Goal: Transaction & Acquisition: Obtain resource

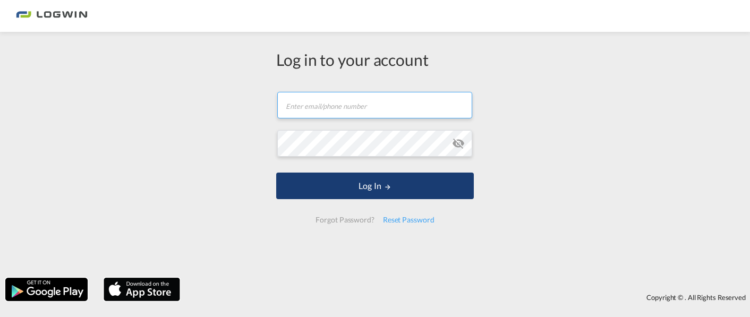
type input "[PERSON_NAME][EMAIL_ADDRESS][PERSON_NAME][DOMAIN_NAME]"
click at [367, 188] on button "Log In" at bounding box center [375, 186] width 198 height 27
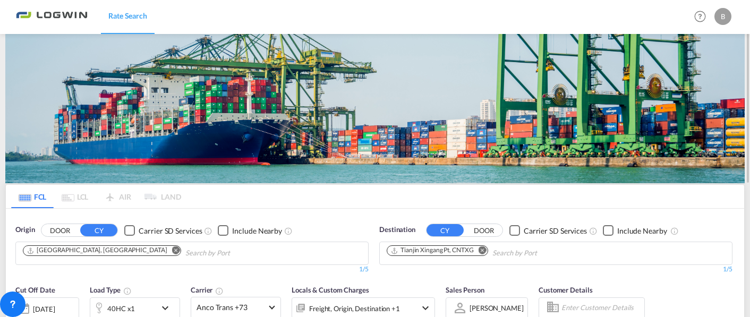
click at [484, 251] on md-icon "Remove" at bounding box center [483, 251] width 8 height 8
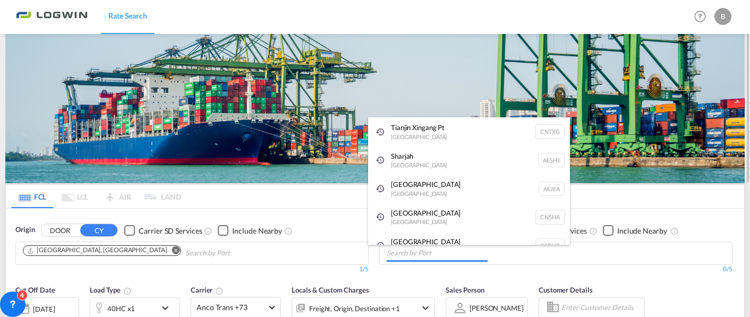
click at [441, 263] on body "Rate Search Rate Search Help Resources Product Release B My Profile Logout FCL …" at bounding box center [375, 158] width 750 height 317
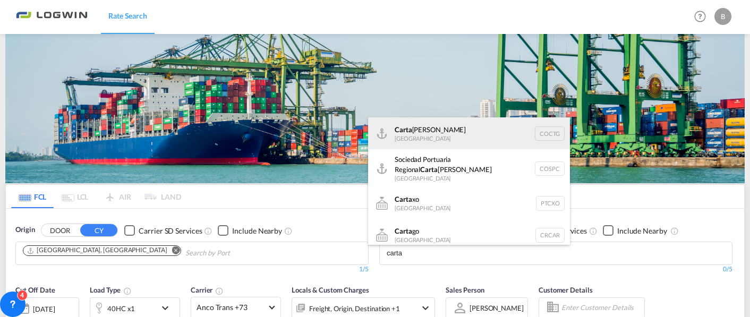
type input "carta"
click at [408, 139] on div "[PERSON_NAME] [GEOGRAPHIC_DATA] COCTG" at bounding box center [469, 133] width 202 height 32
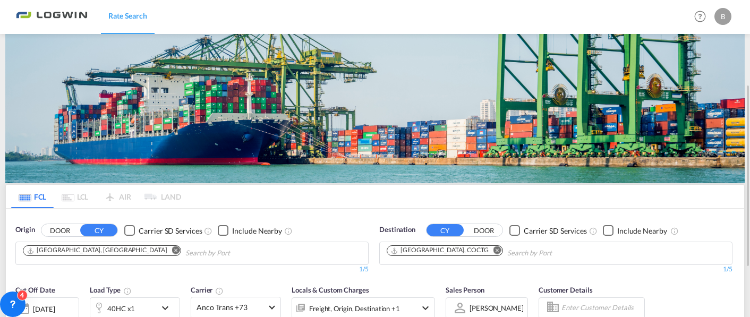
scroll to position [213, 0]
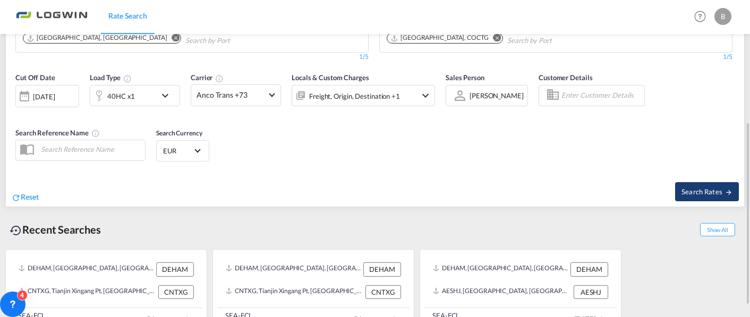
click at [709, 188] on span "Search Rates" at bounding box center [707, 192] width 51 height 9
type input "DEHAM to COCTG / [DATE]"
